Goal: Information Seeking & Learning: Learn about a topic

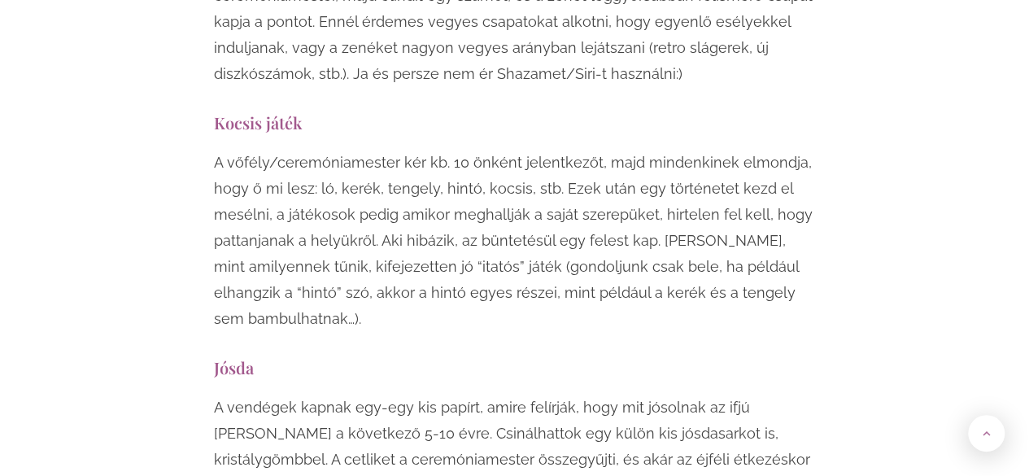
scroll to position [8341, 0]
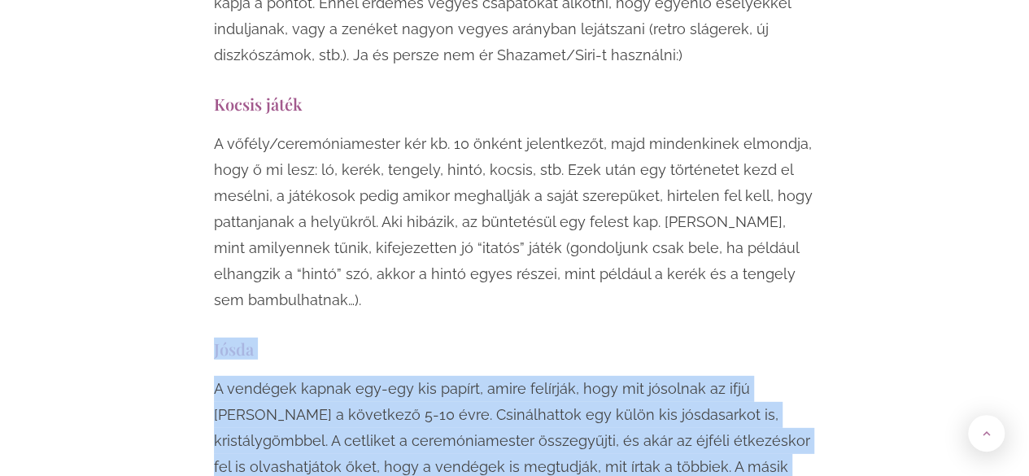
drag, startPoint x: 588, startPoint y: 360, endPoint x: 175, endPoint y: 205, distance: 441.5
copy div "Jósda A vendégek kapnak egy-egy kis papírt, amire felírják, hogy mit jósolnak a…"
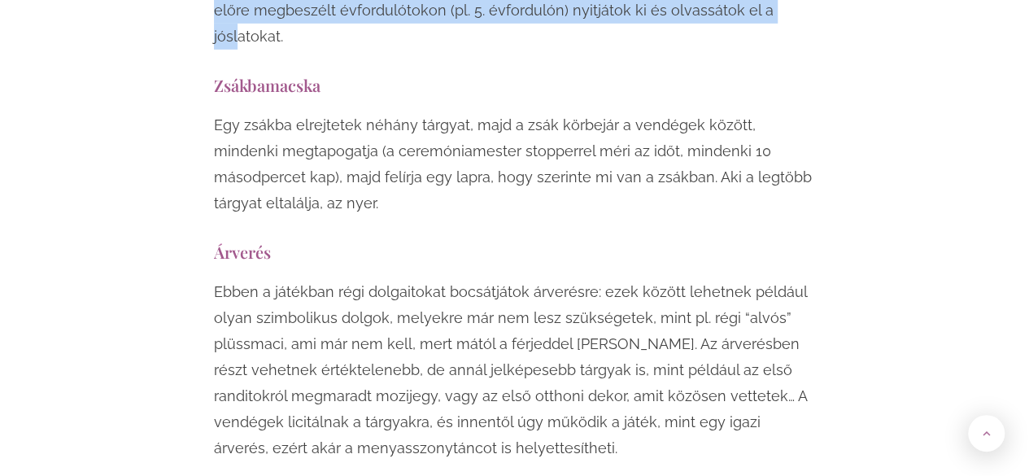
scroll to position [8797, 0]
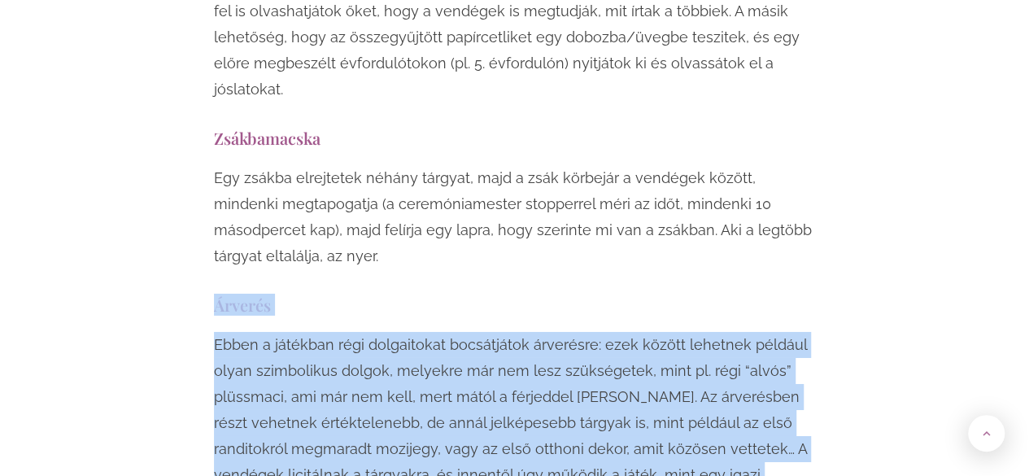
drag, startPoint x: 476, startPoint y: 326, endPoint x: 208, endPoint y: 125, distance: 334.7
copy div "Árverés Ebben a játékban régi dolgaitokat bocsátjátok árverésre: ezek között le…"
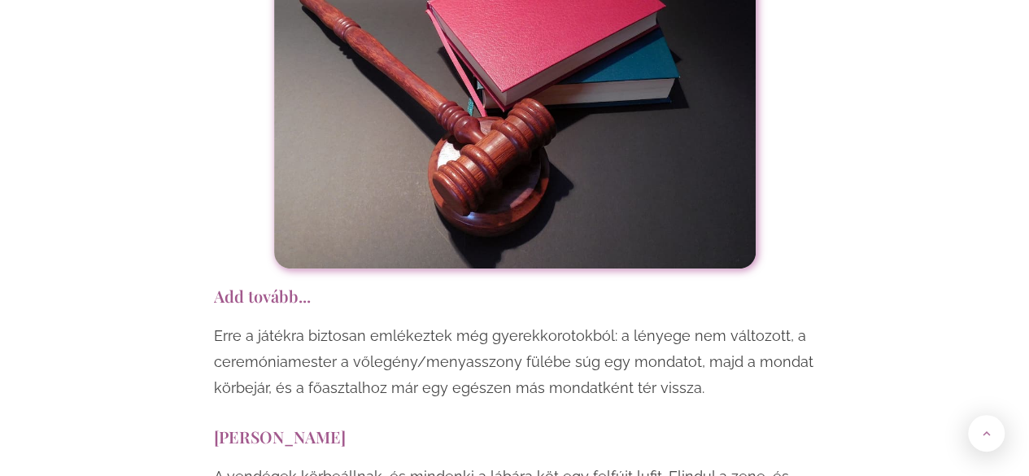
scroll to position [9446, 0]
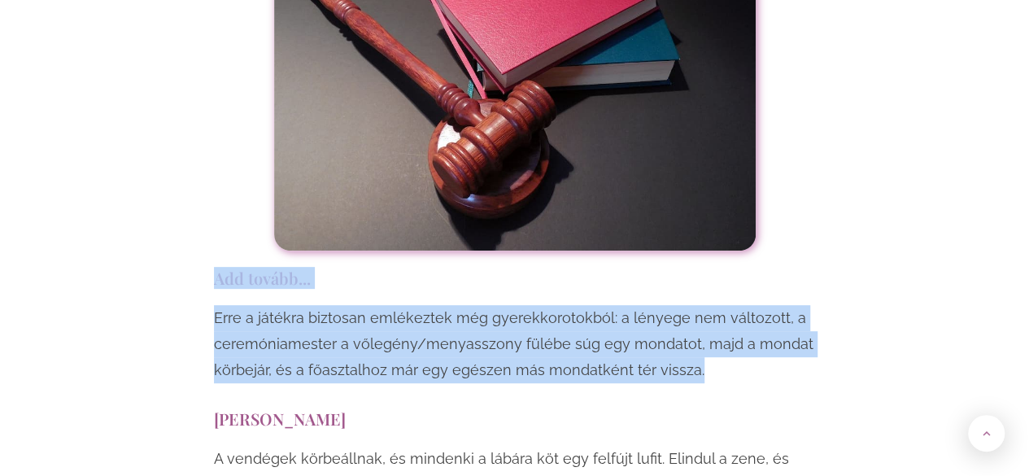
drag, startPoint x: 709, startPoint y: 190, endPoint x: 211, endPoint y: 97, distance: 505.6
copy div "Add tovább... Erre a játékra biztosan emlékeztek még gyerekkorotokból: a lényeg…"
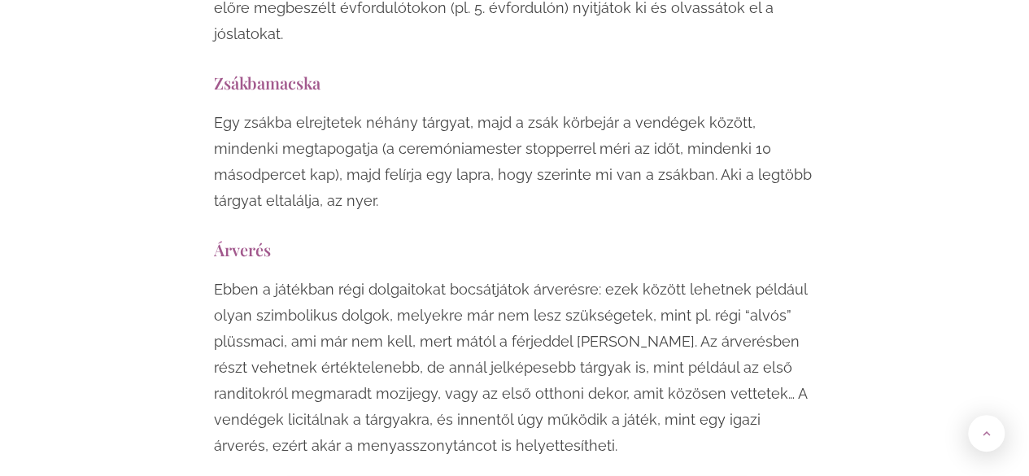
scroll to position [8956, 0]
